Goal: Transaction & Acquisition: Purchase product/service

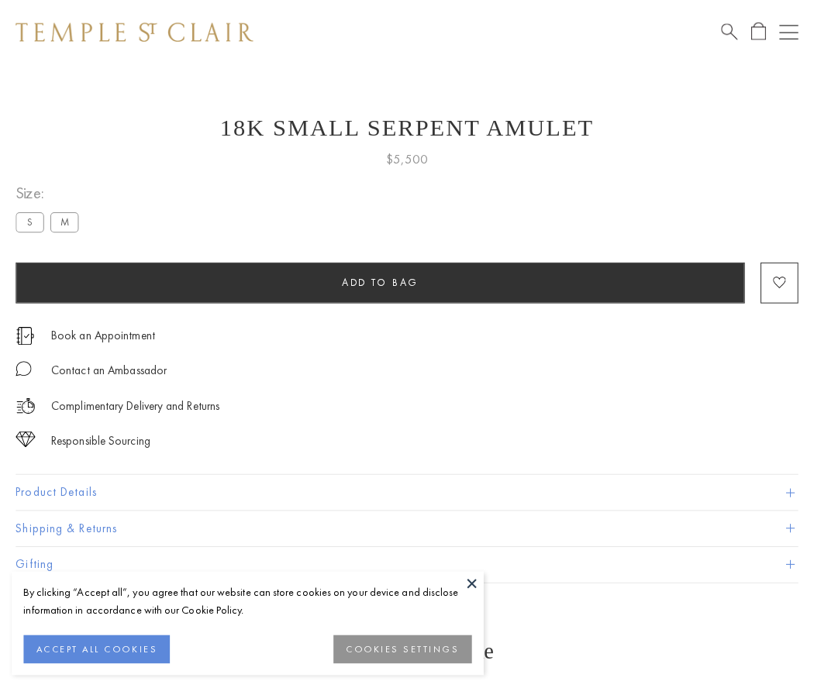
scroll to position [62, 0]
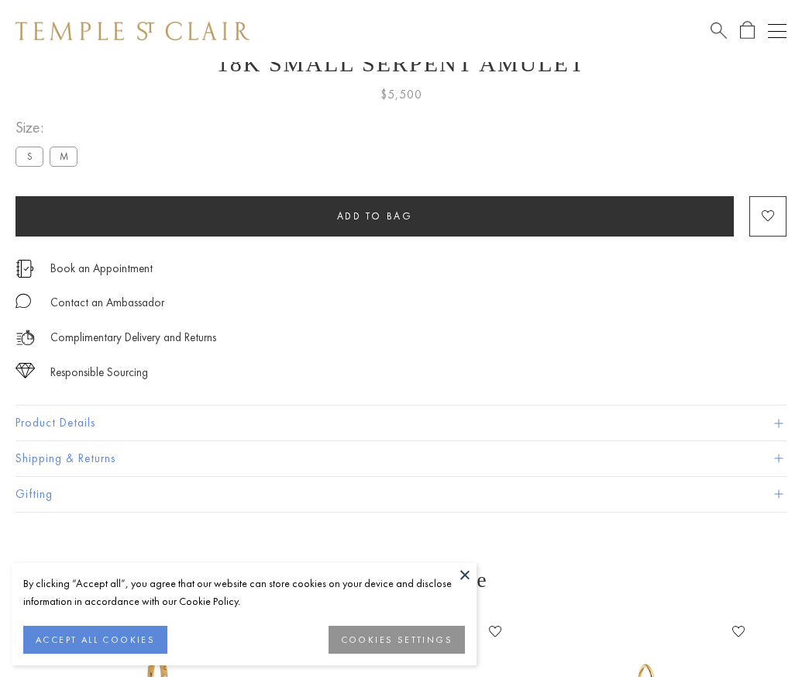
click at [374, 215] on span "Add to bag" at bounding box center [375, 215] width 76 height 13
